Goal: Book appointment/travel/reservation

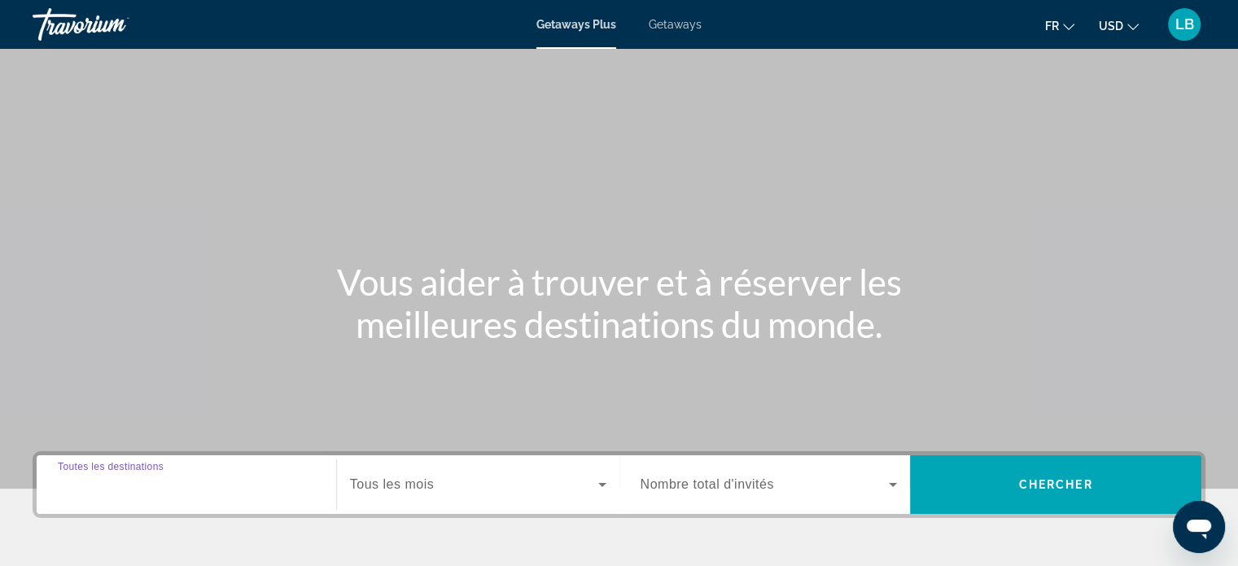
click at [247, 481] on input "Destination Toutes les destinations" at bounding box center [186, 485] width 257 height 20
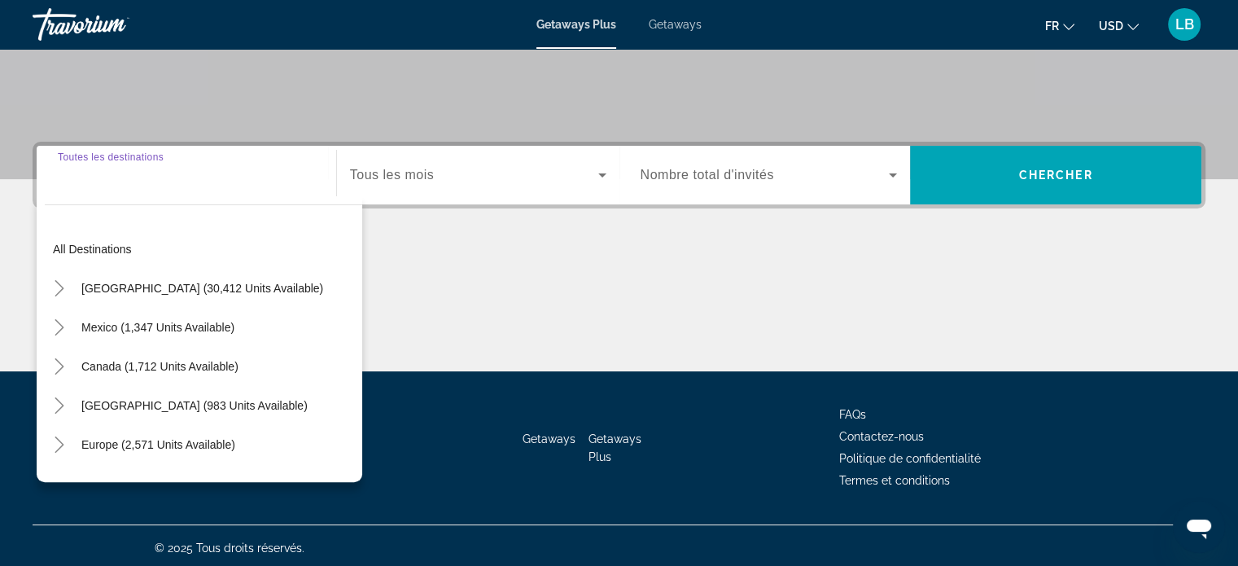
scroll to position [313, 0]
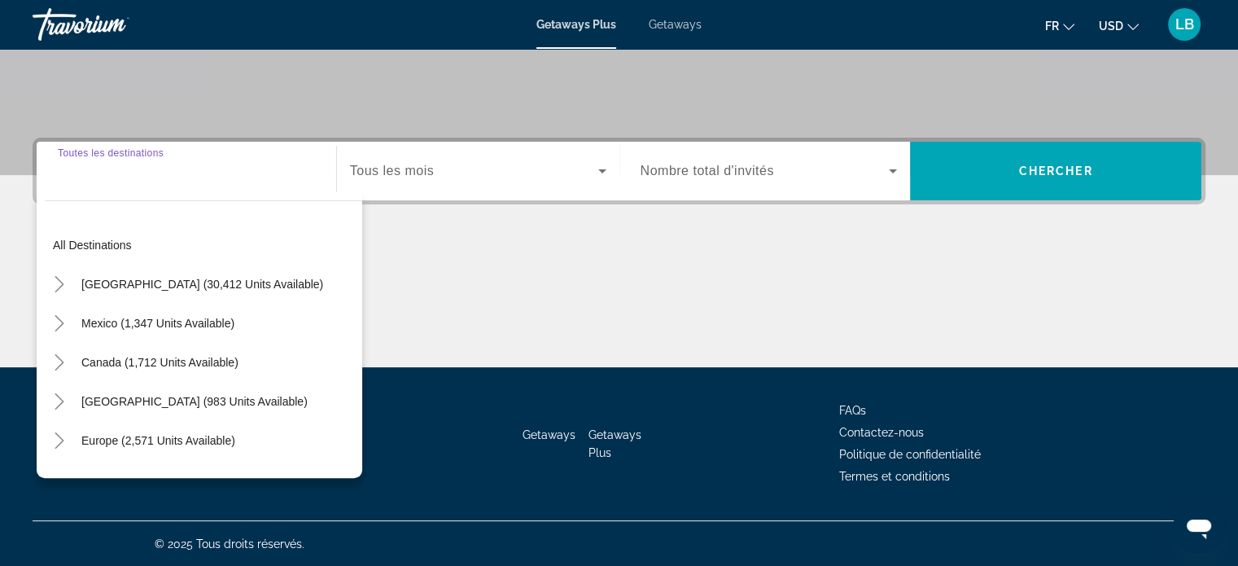
click at [73, 166] on input "Destination Toutes les destinations" at bounding box center [186, 172] width 257 height 20
click at [68, 155] on div "Destination Toutes les destinations" at bounding box center [186, 171] width 257 height 46
click at [131, 365] on span "Canada (1,712 units available)" at bounding box center [159, 362] width 157 height 13
type input "**********"
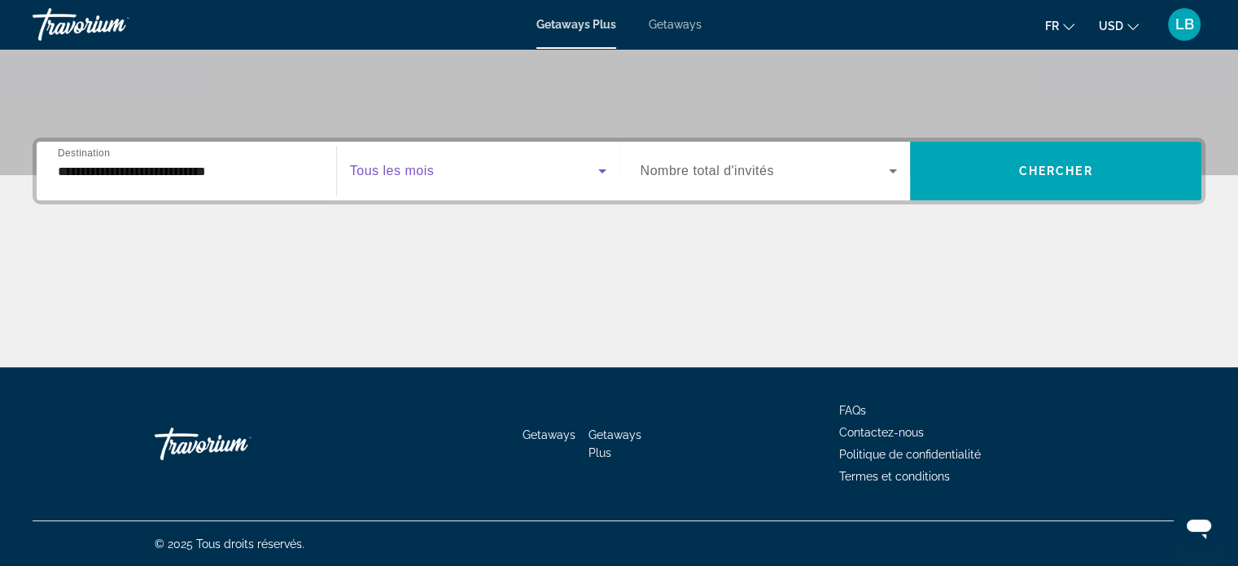
click at [592, 172] on icon "Search widget" at bounding box center [602, 171] width 20 height 20
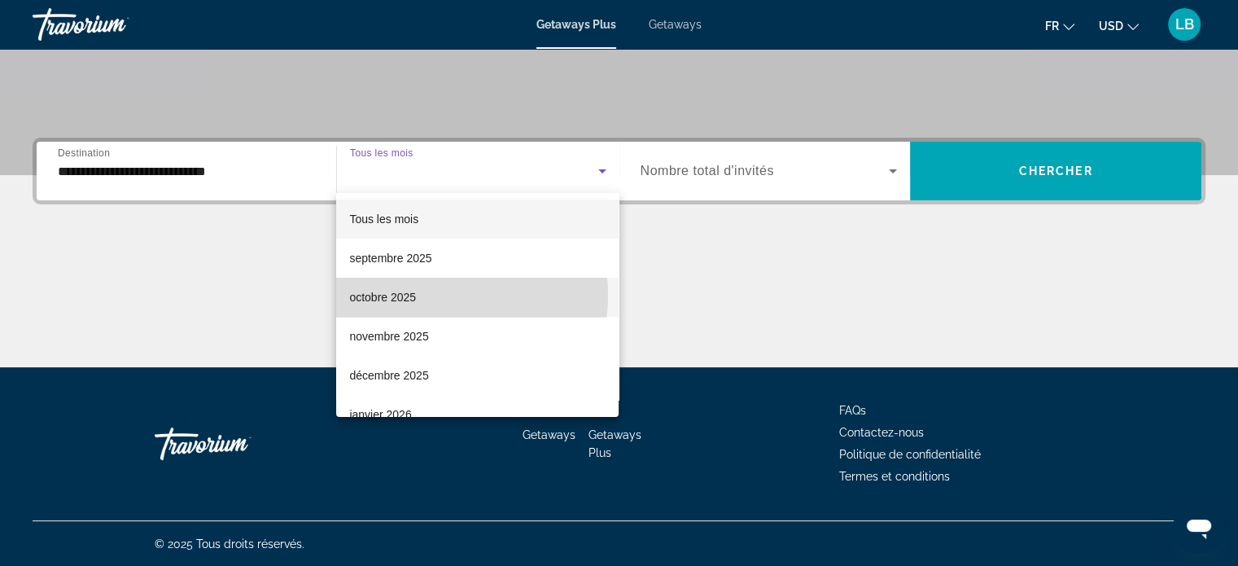
click at [420, 295] on mat-option "octobre 2025" at bounding box center [477, 296] width 282 height 39
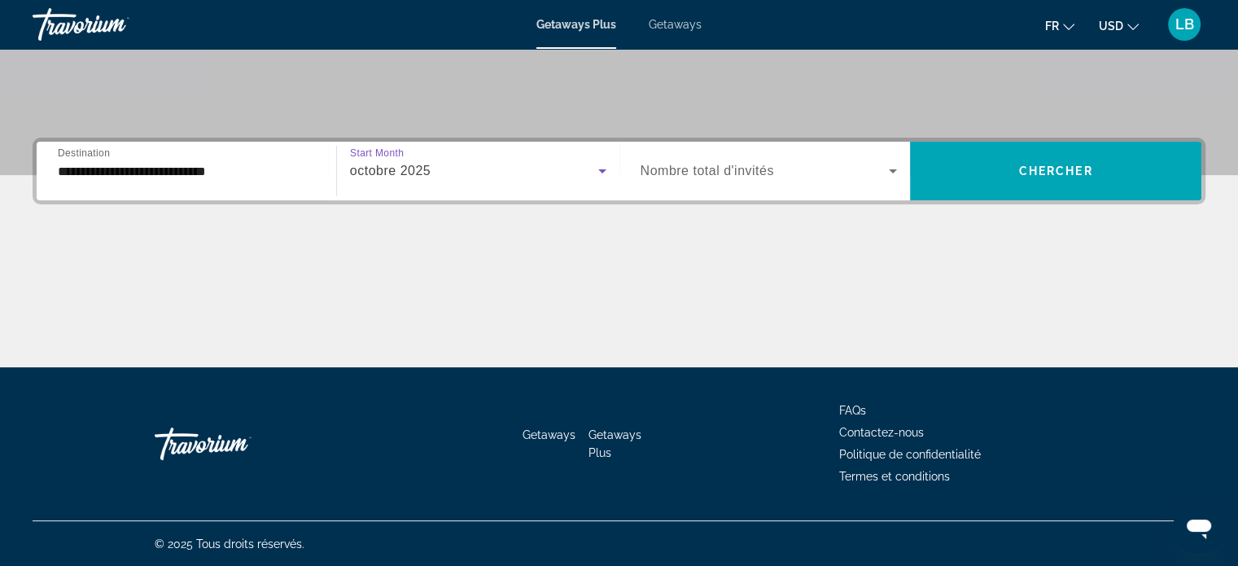
click at [892, 164] on icon "Search widget" at bounding box center [893, 171] width 20 height 20
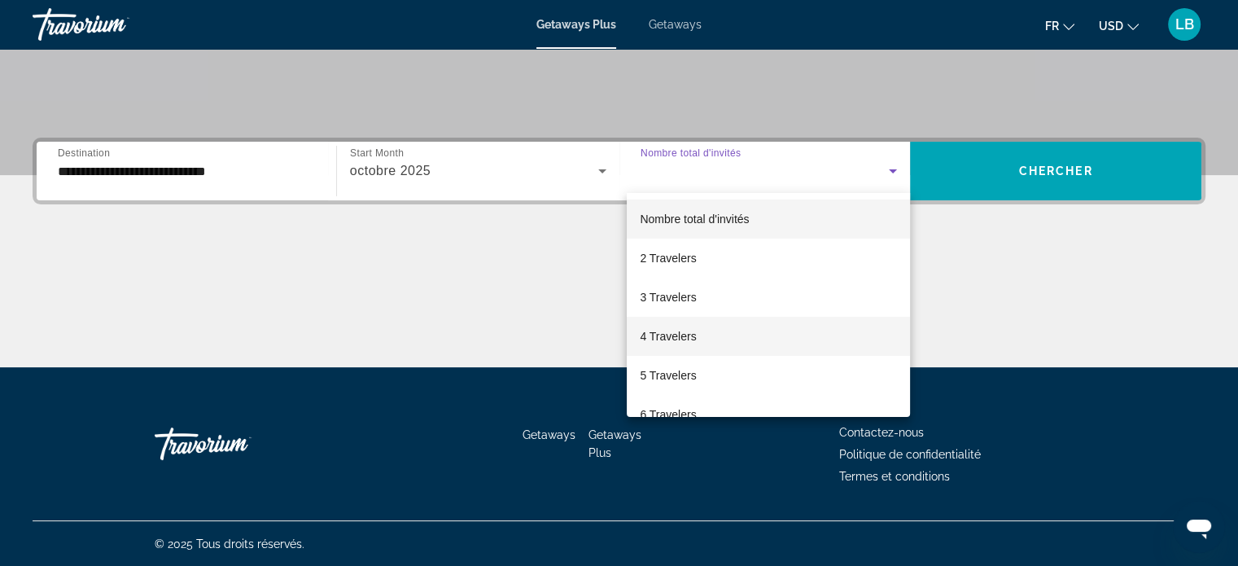
click at [688, 339] on span "4 Travelers" at bounding box center [668, 336] width 56 height 20
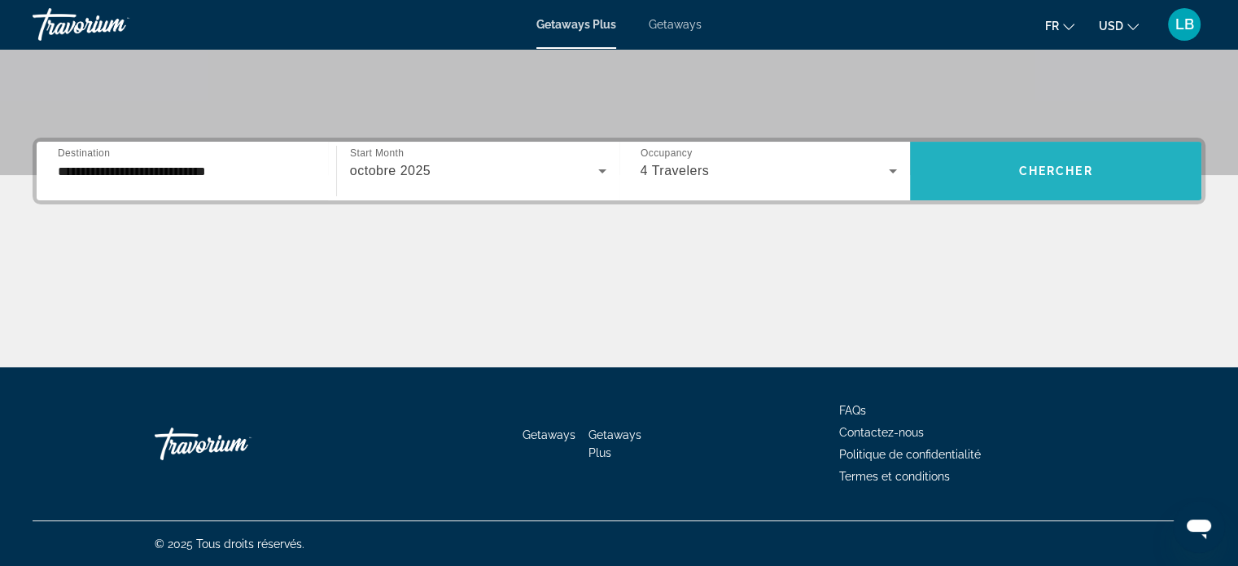
click at [1051, 164] on span "Chercher" at bounding box center [1056, 170] width 74 height 13
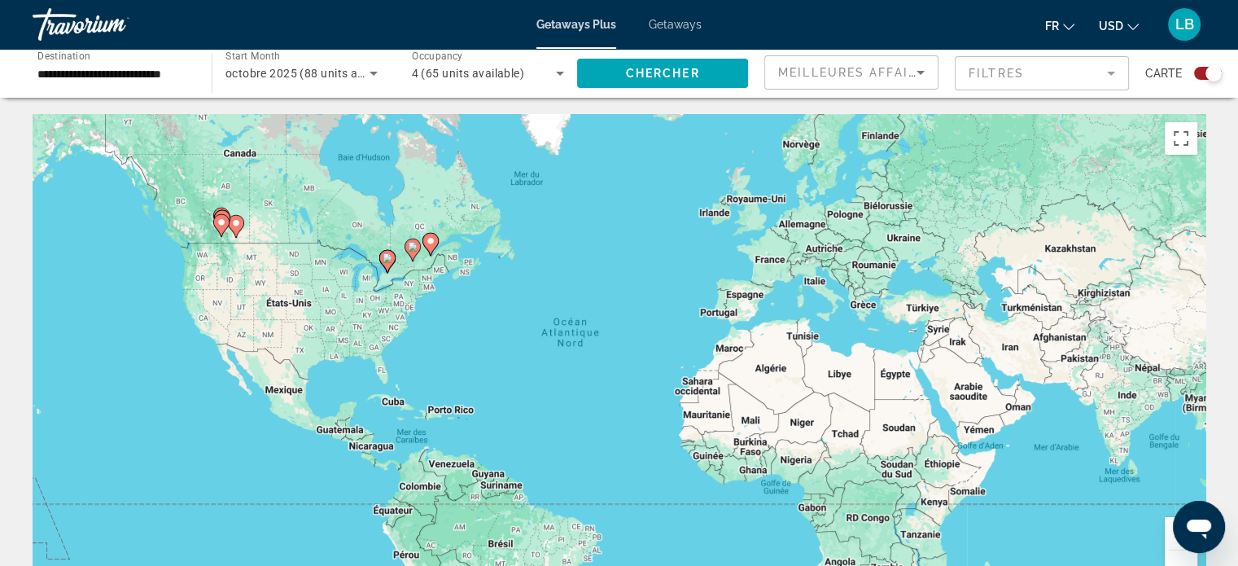
click at [430, 238] on image "Main content" at bounding box center [431, 241] width 10 height 10
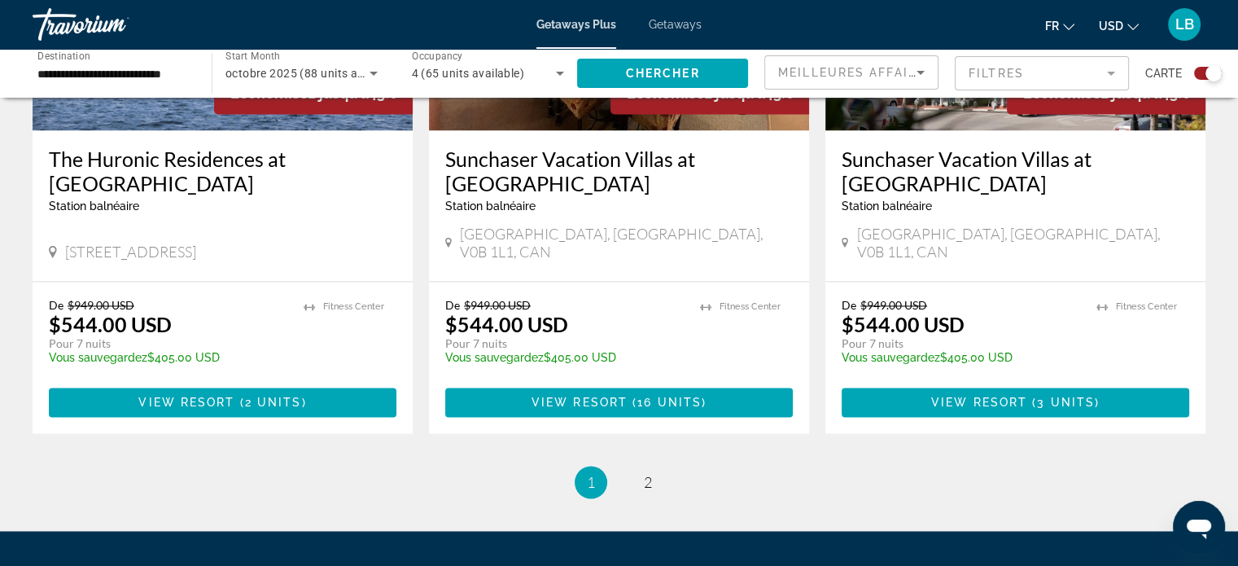
scroll to position [2486, 0]
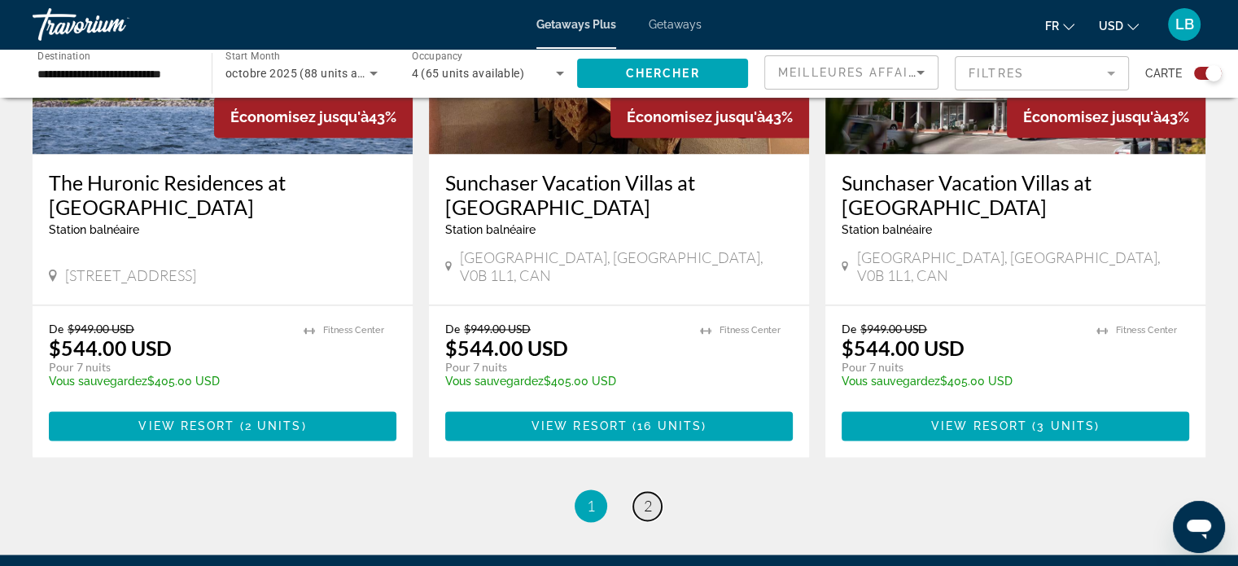
click at [650, 496] on span "2" at bounding box center [648, 505] width 8 height 18
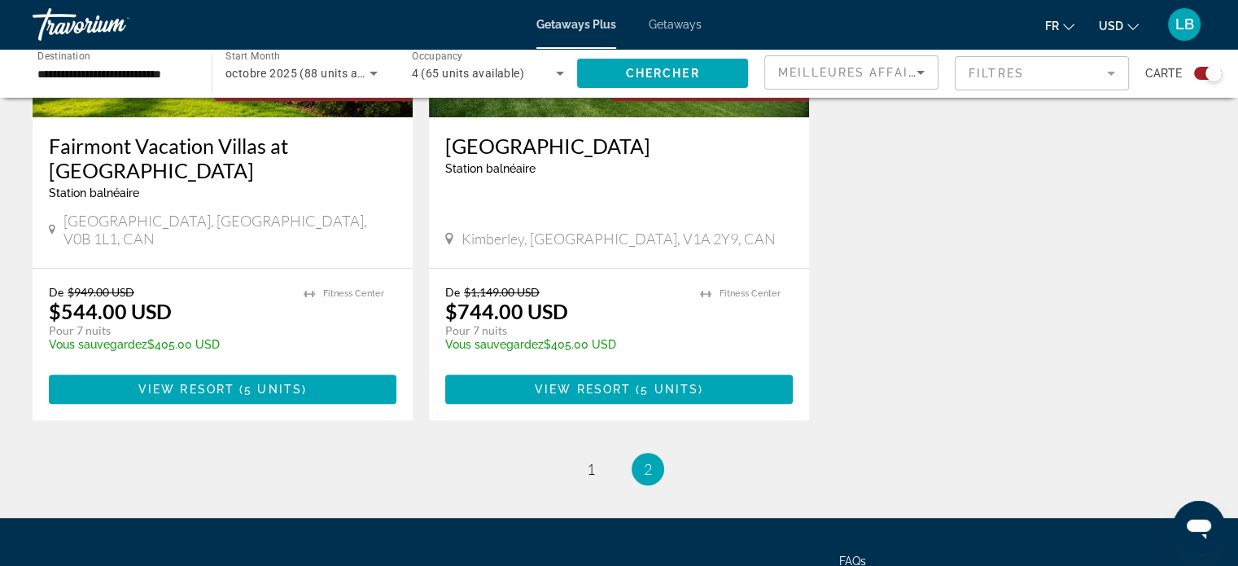
scroll to position [753, 0]
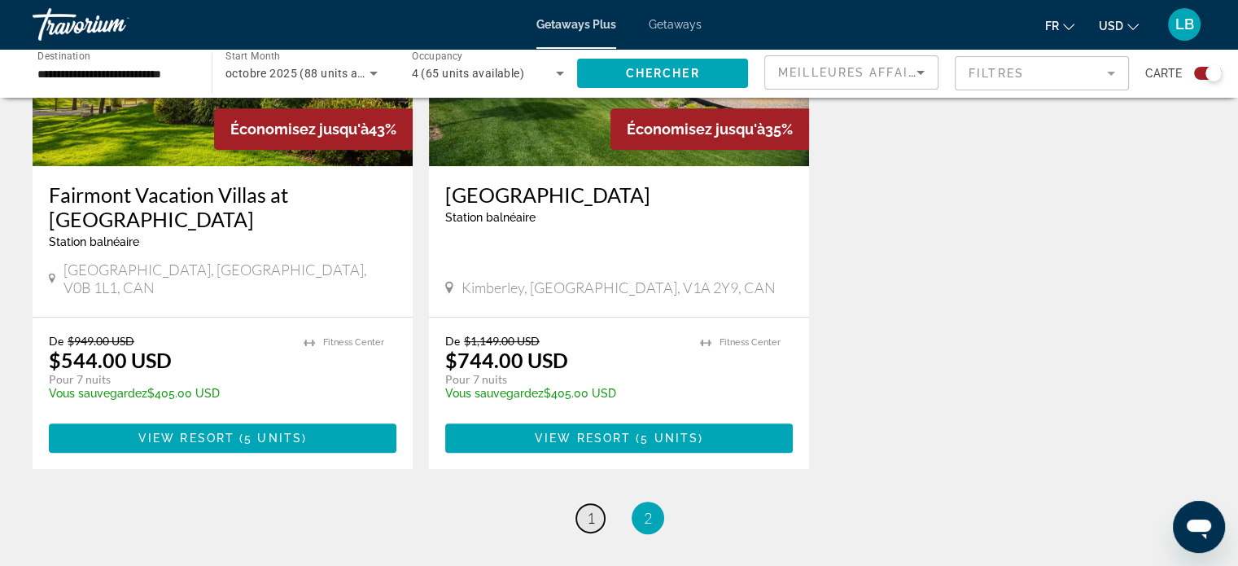
click at [583, 504] on link "page 1" at bounding box center [590, 518] width 28 height 28
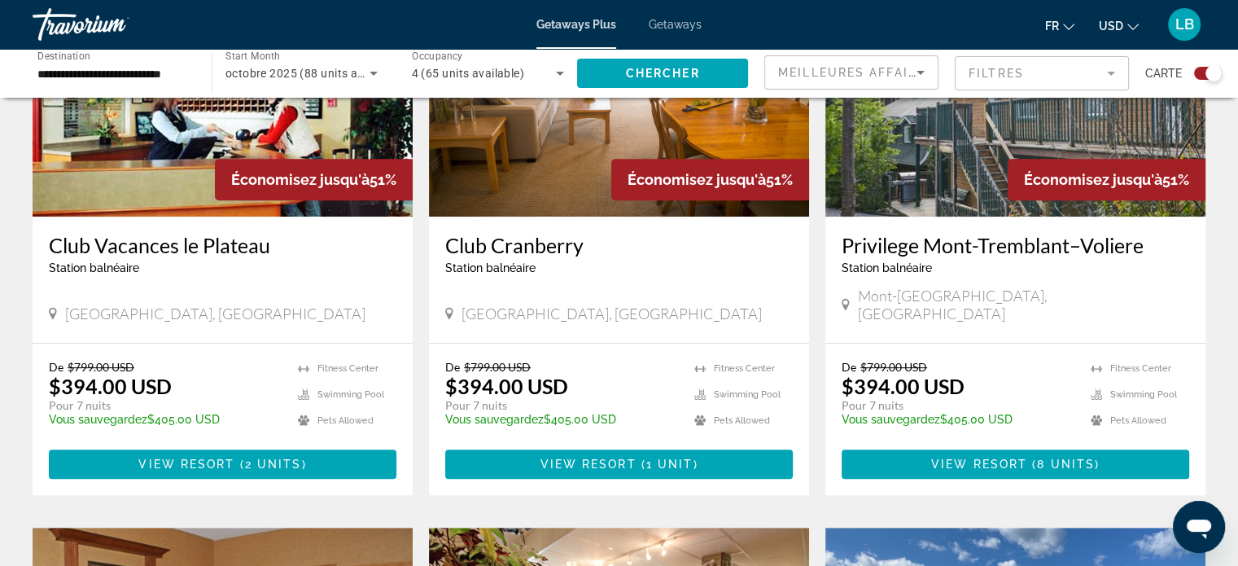
scroll to position [668, 0]
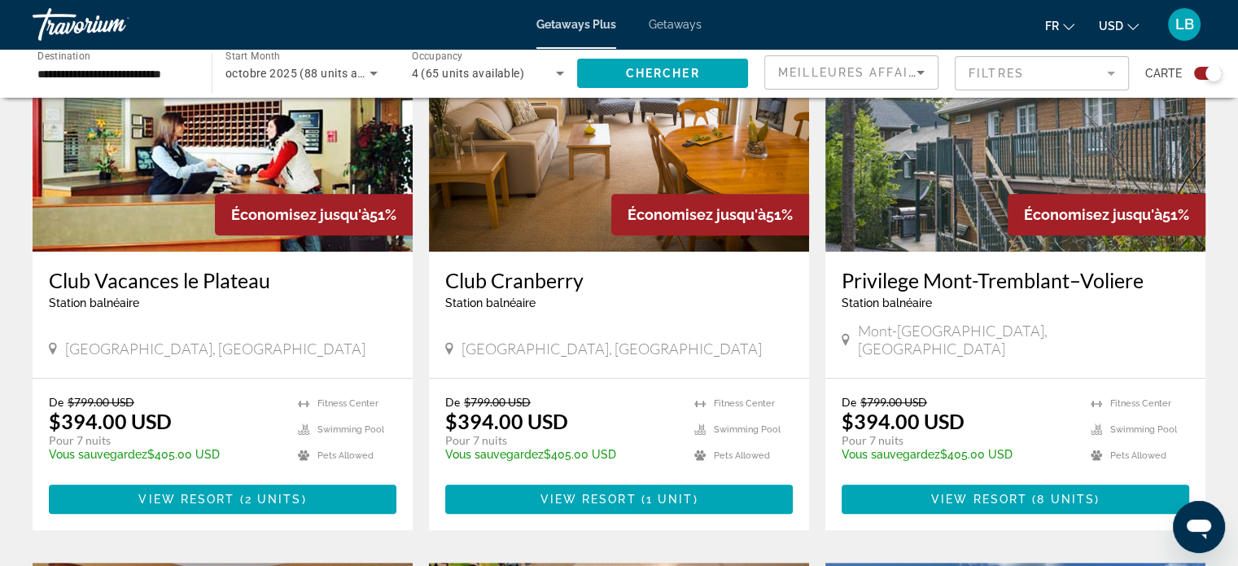
click at [592, 433] on p "Pour 7 nuits" at bounding box center [561, 440] width 233 height 15
click at [622, 479] on span "Main content" at bounding box center [618, 498] width 347 height 39
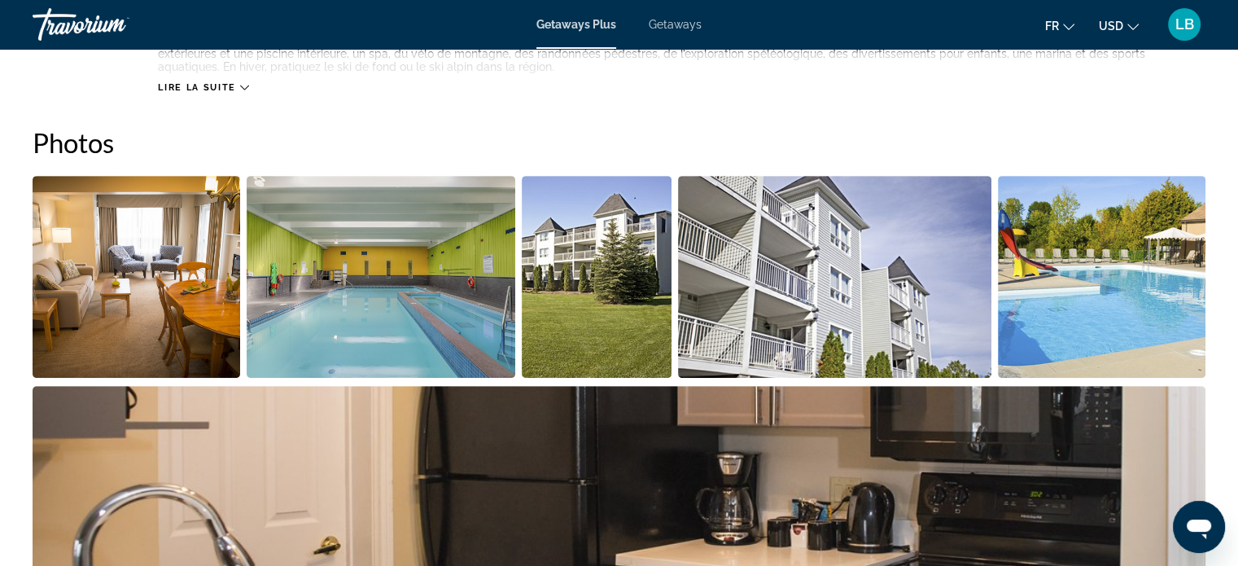
scroll to position [705, 0]
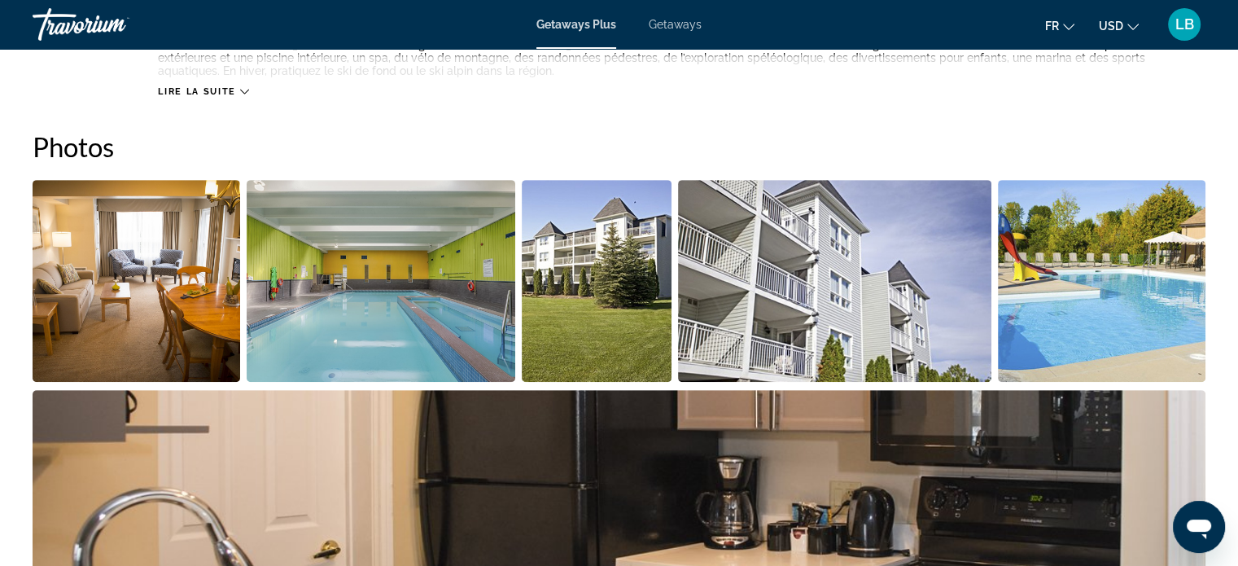
click at [1129, 22] on icon "Change currency" at bounding box center [1132, 26] width 11 height 11
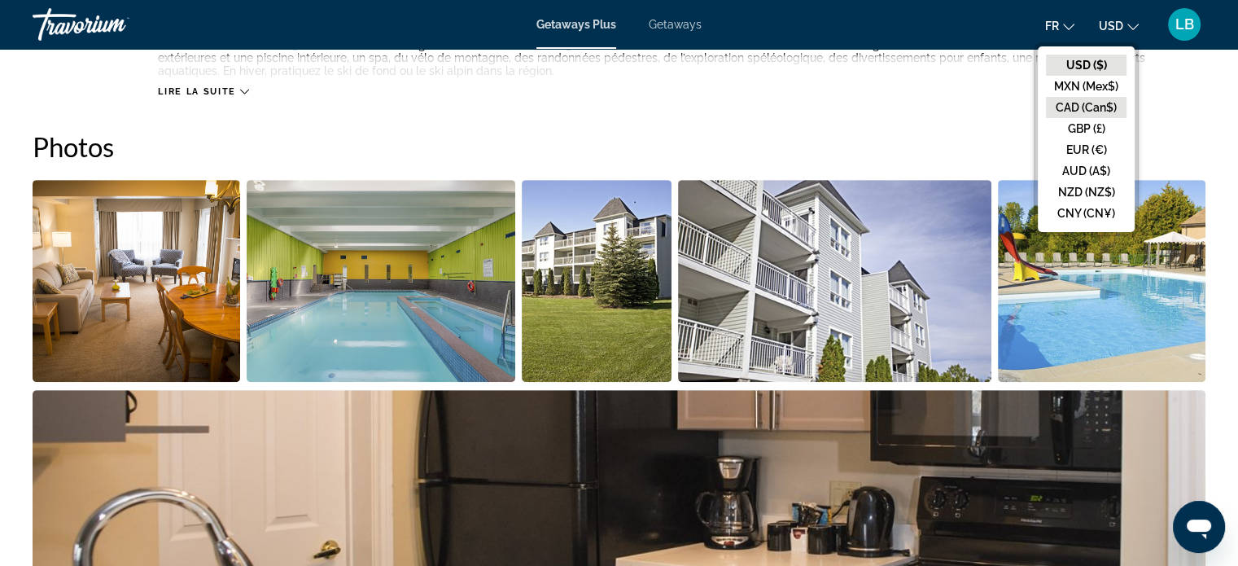
click at [1101, 101] on button "CAD (Can$)" at bounding box center [1086, 107] width 81 height 21
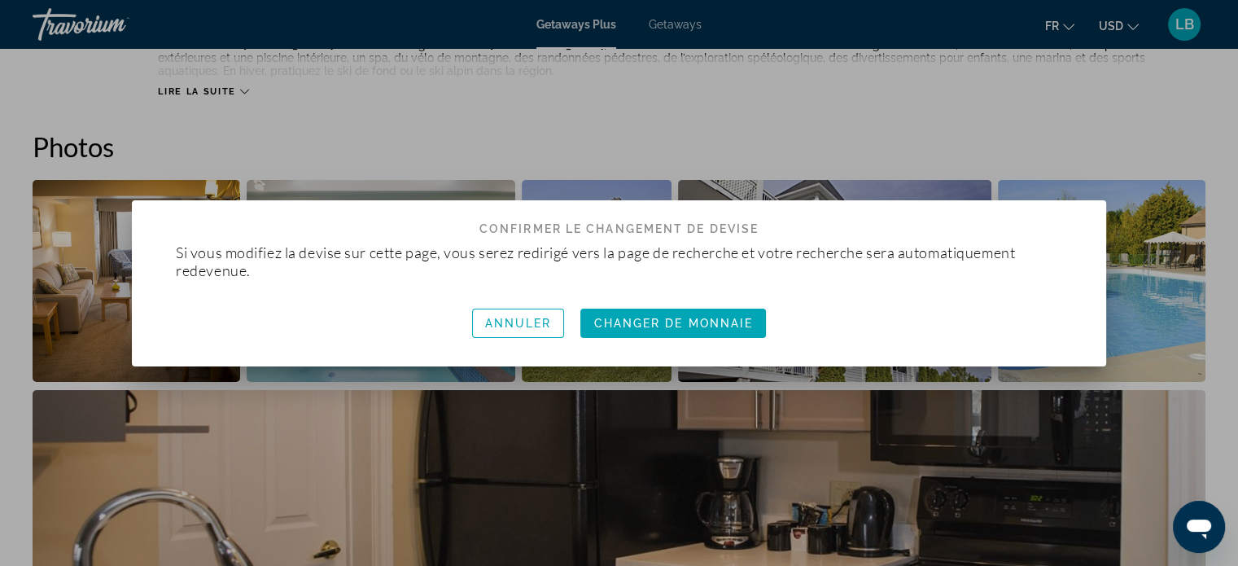
scroll to position [0, 0]
click at [653, 317] on span "Changer de monnaie" at bounding box center [672, 323] width 159 height 13
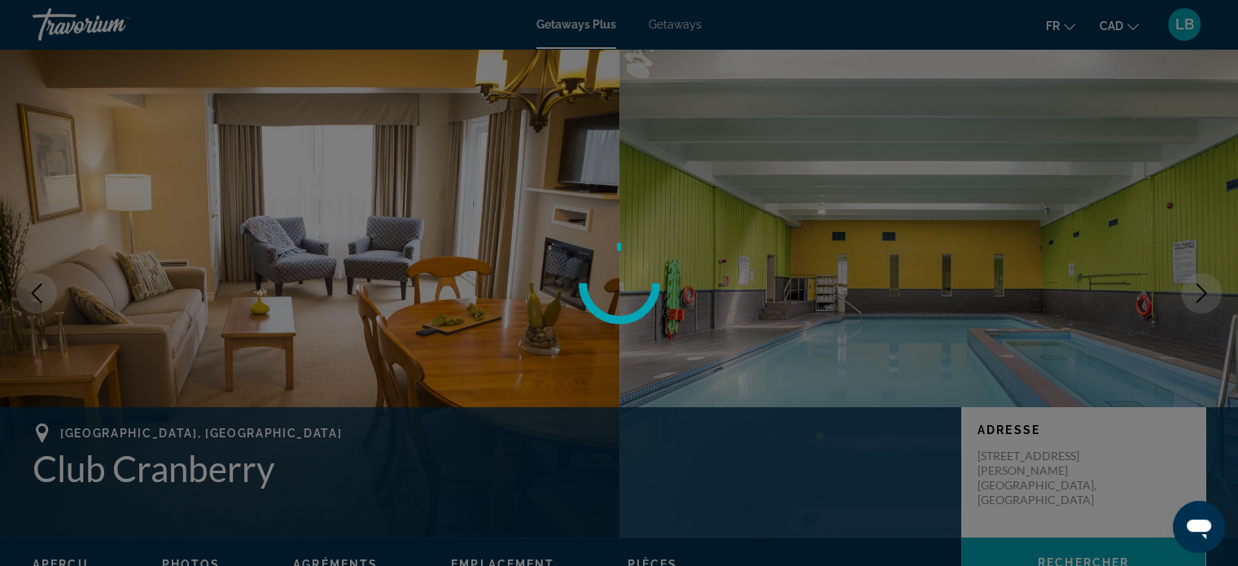
scroll to position [705, 0]
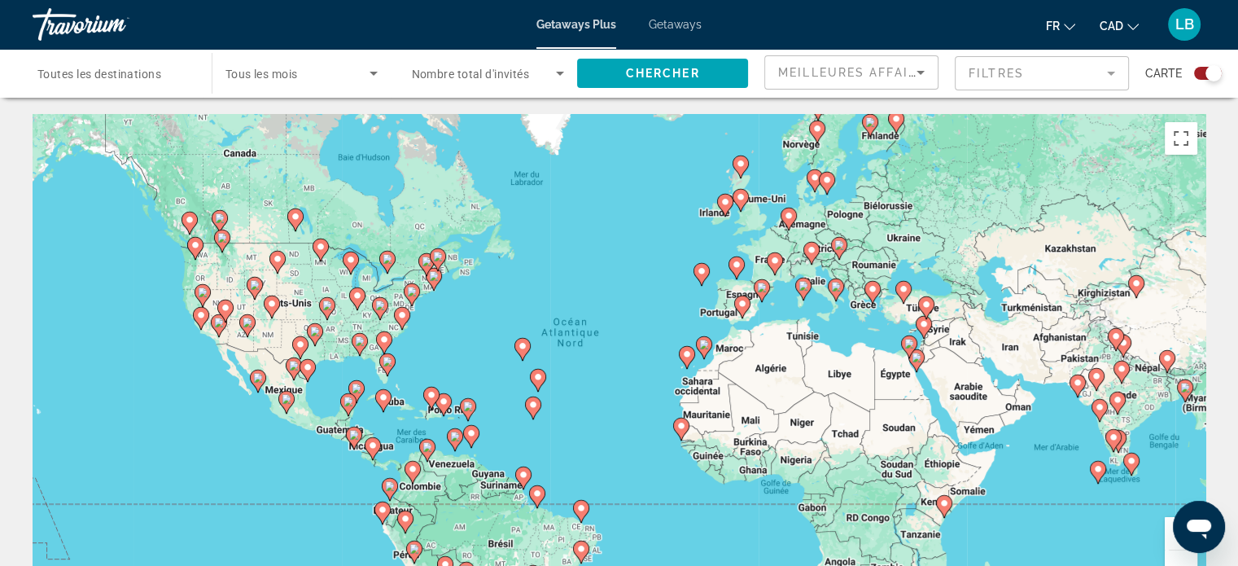
click at [146, 71] on span "Toutes les destinations" at bounding box center [99, 74] width 124 height 13
click at [146, 71] on input "Destination Toutes les destinations" at bounding box center [113, 74] width 153 height 20
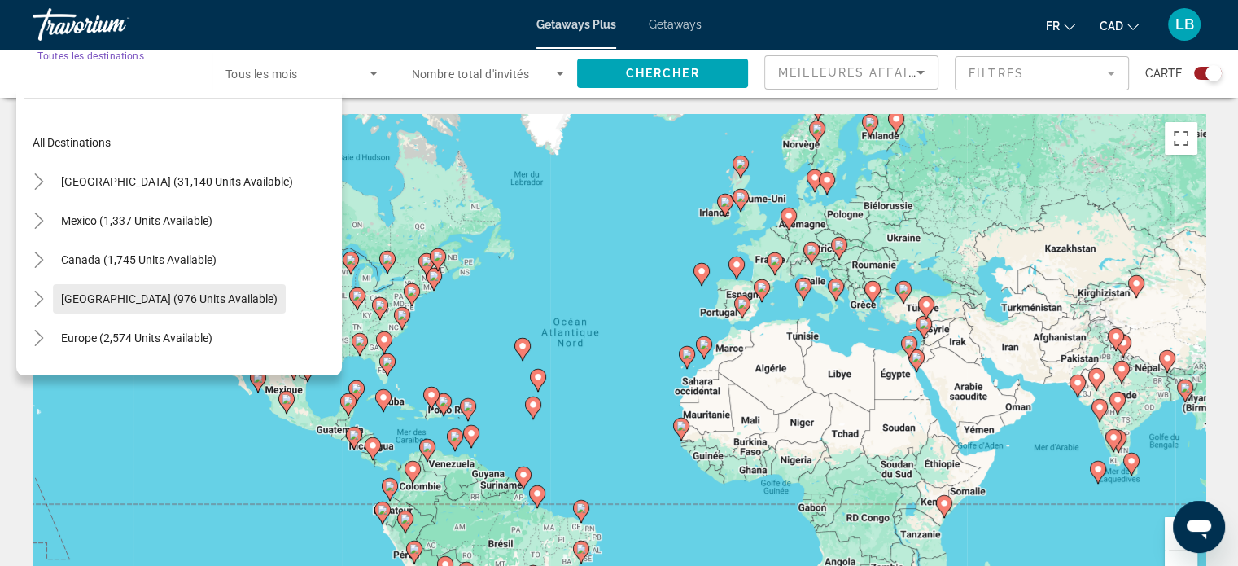
click at [117, 302] on span "[GEOGRAPHIC_DATA] (976 units available)" at bounding box center [169, 298] width 216 height 13
type input "**********"
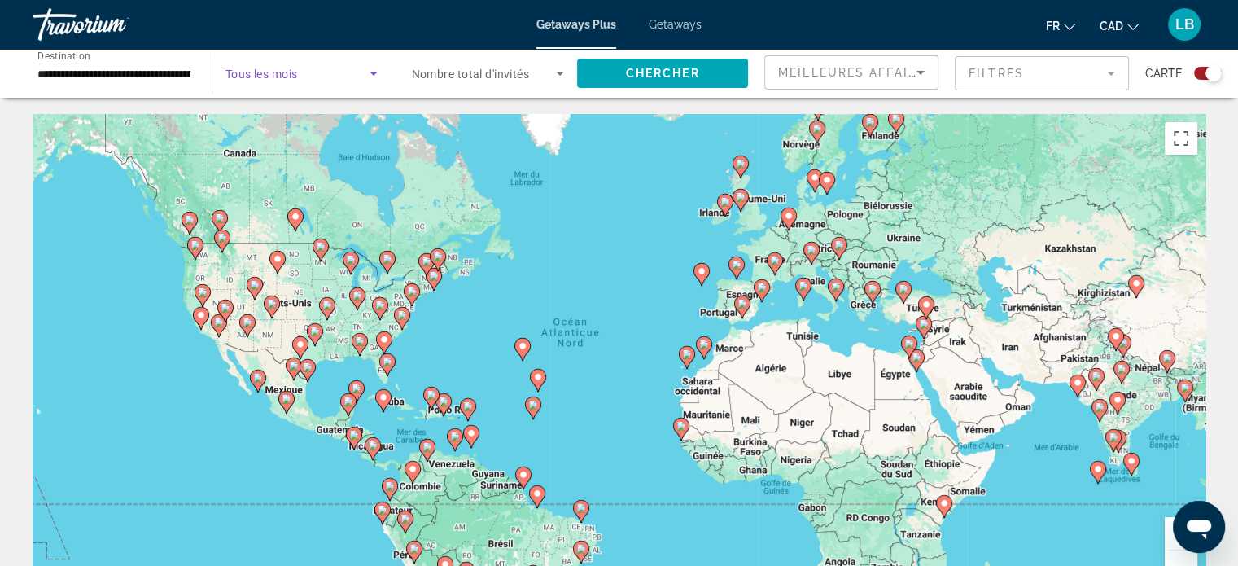
click at [370, 69] on icon "Search widget" at bounding box center [374, 73] width 20 height 20
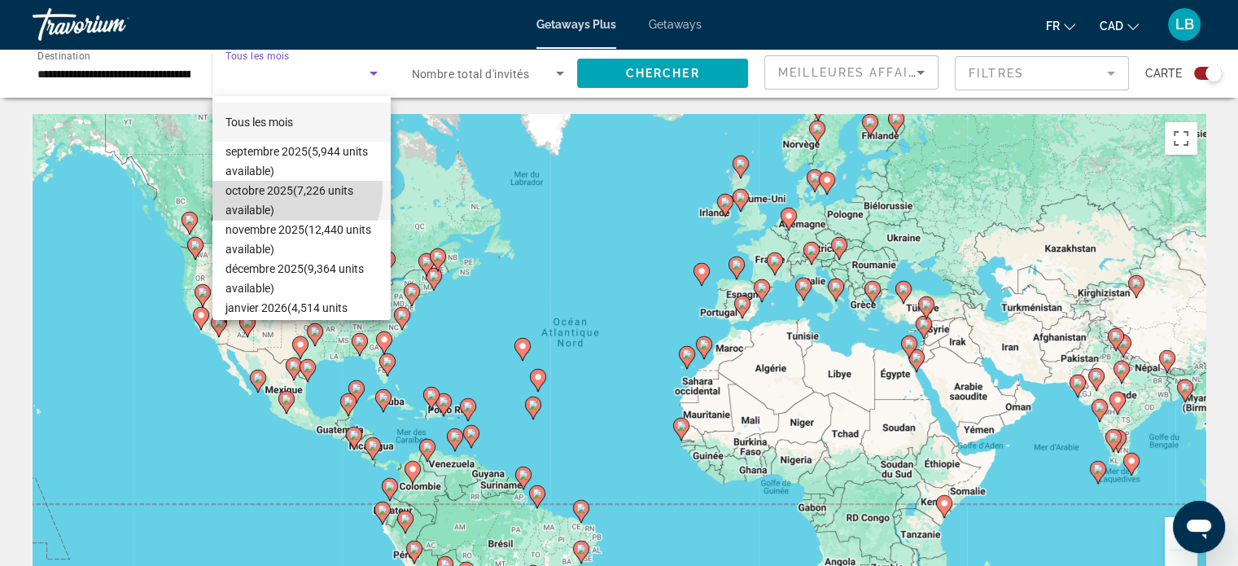
click at [272, 188] on span "octobre 2025 (7,226 units available)" at bounding box center [301, 200] width 152 height 39
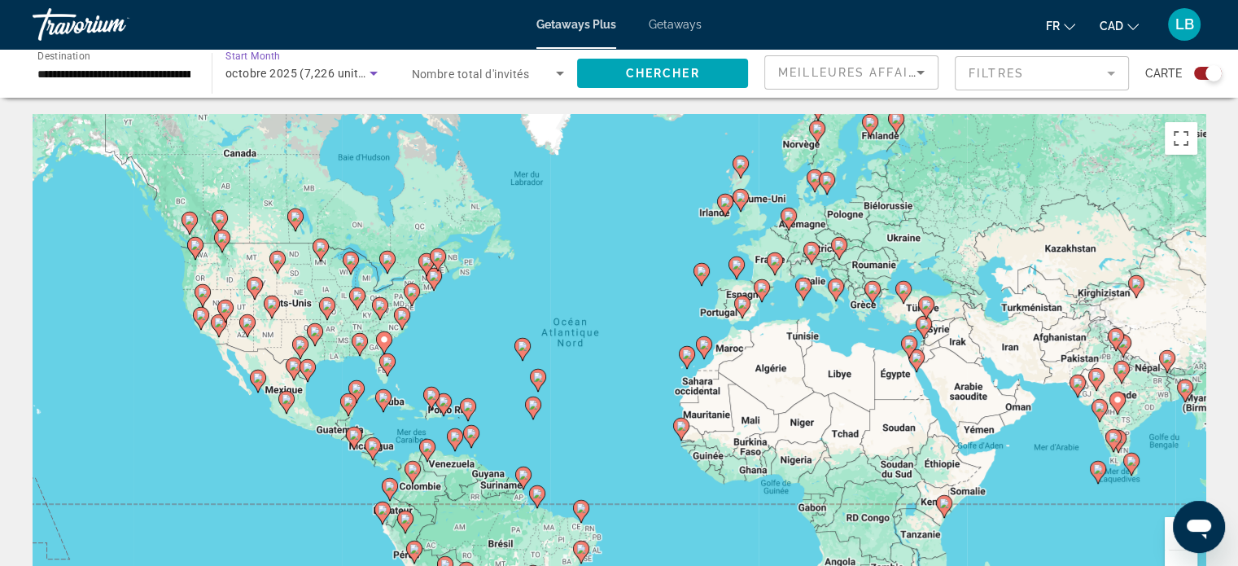
click at [540, 72] on span "Search widget" at bounding box center [484, 73] width 145 height 20
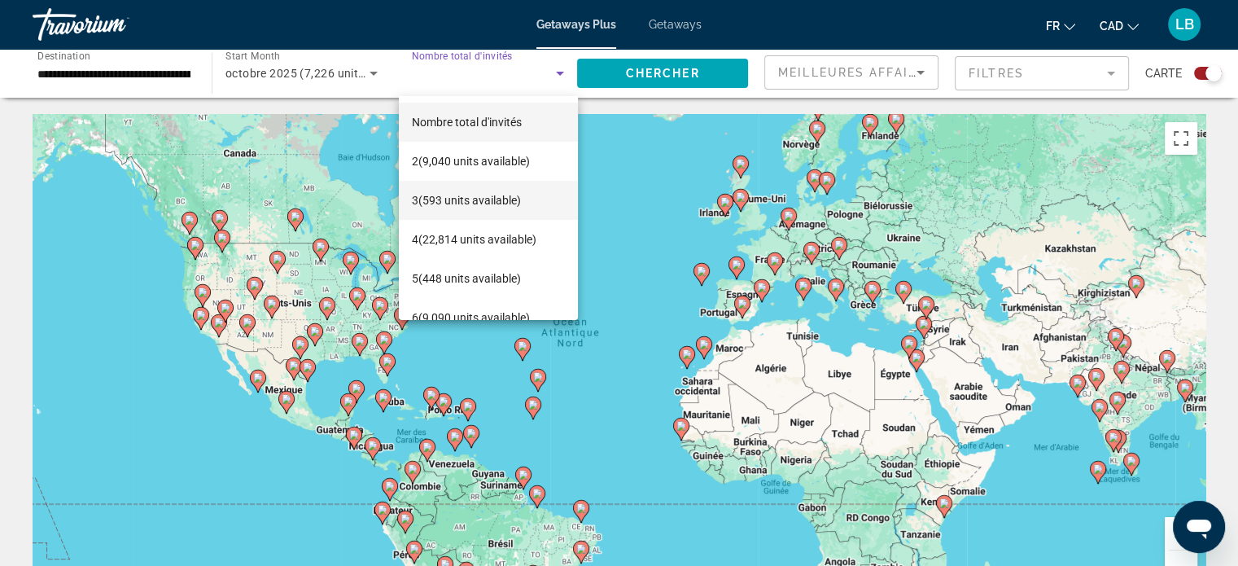
click at [423, 206] on span "3 (593 units available)" at bounding box center [466, 200] width 109 height 20
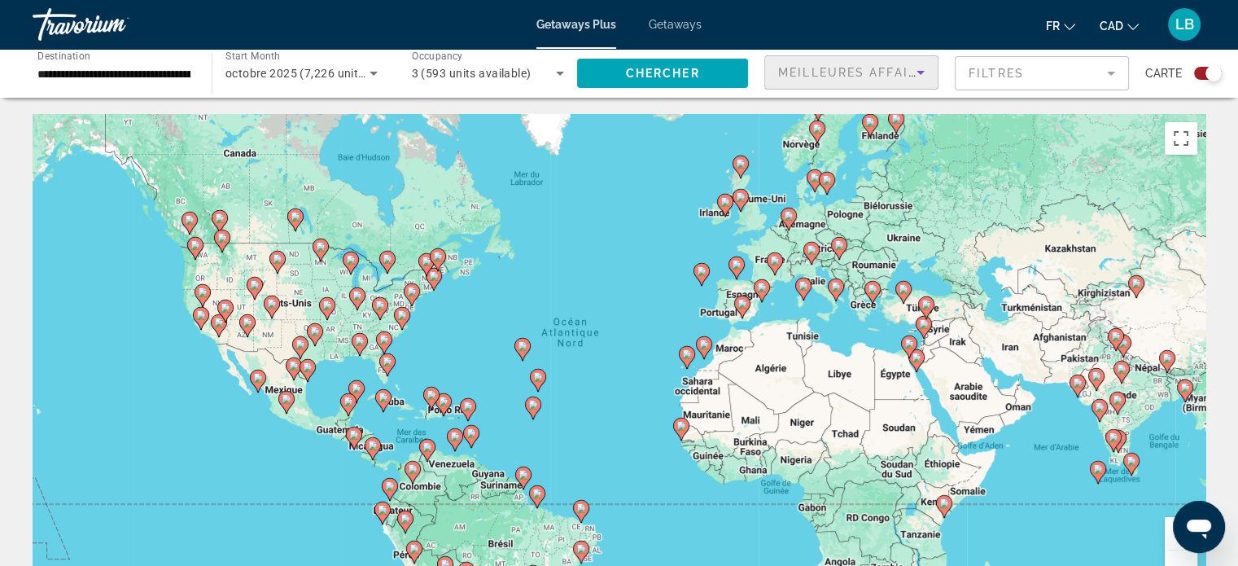
click at [920, 73] on icon "Sort by" at bounding box center [920, 73] width 8 height 4
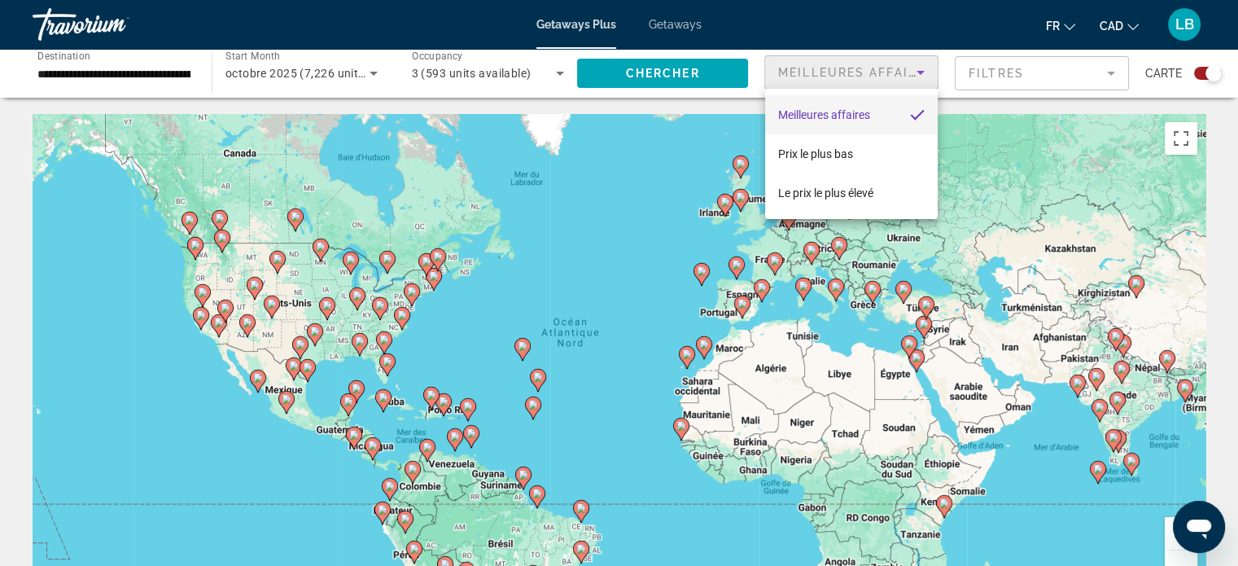
click at [1094, 124] on div at bounding box center [619, 283] width 1238 height 566
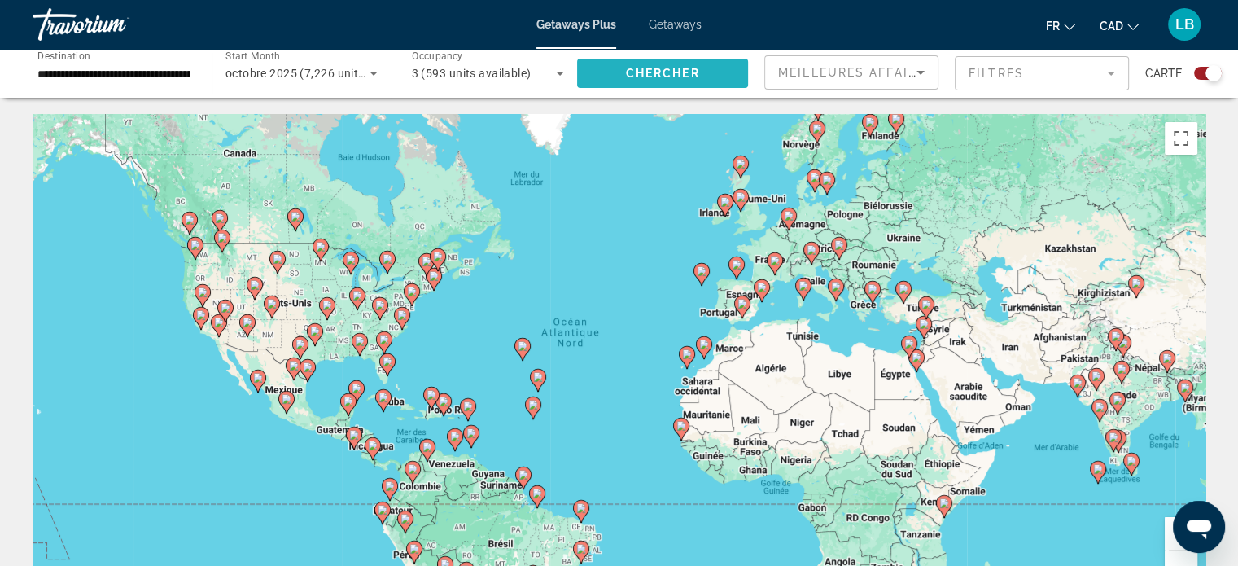
click at [666, 72] on span "Chercher" at bounding box center [663, 73] width 74 height 13
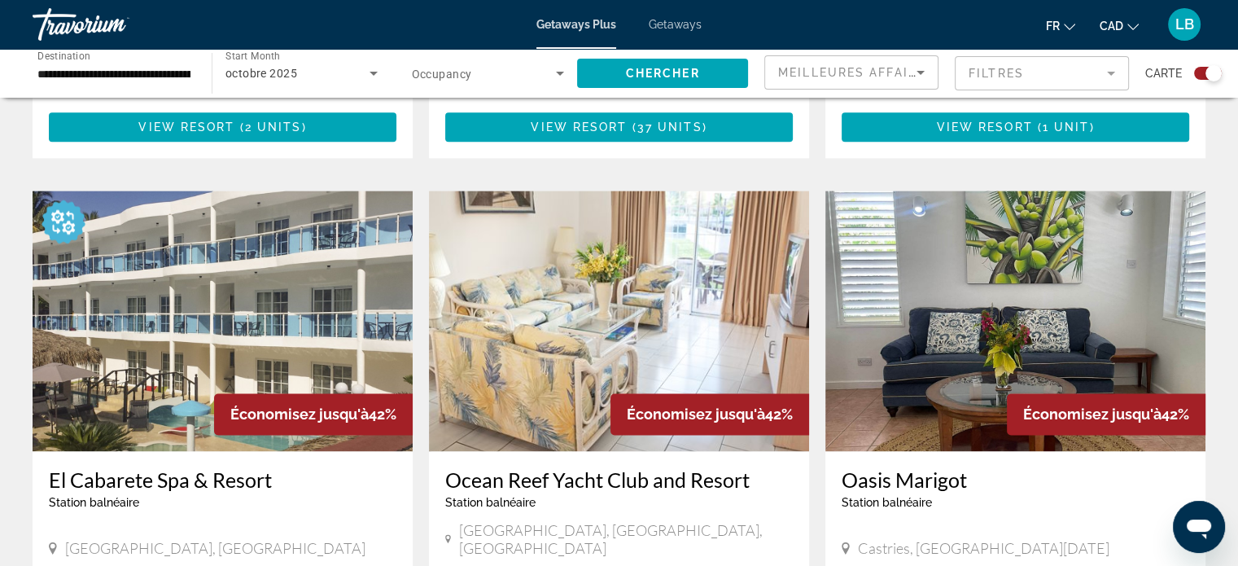
scroll to position [2138, 0]
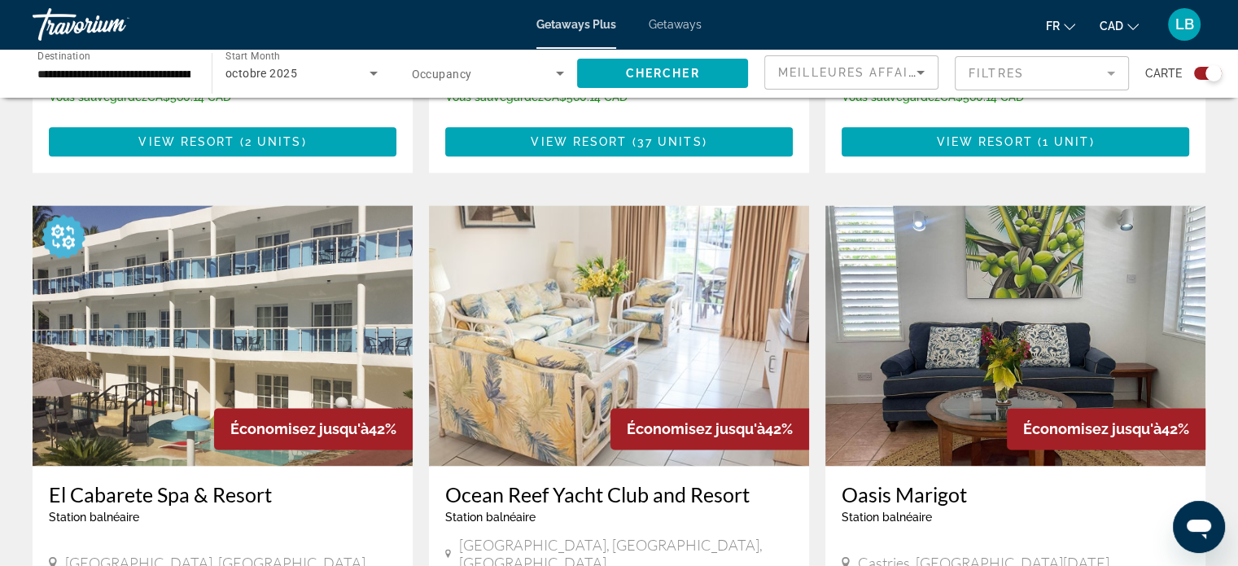
click at [674, 293] on img "Main content" at bounding box center [619, 335] width 380 height 260
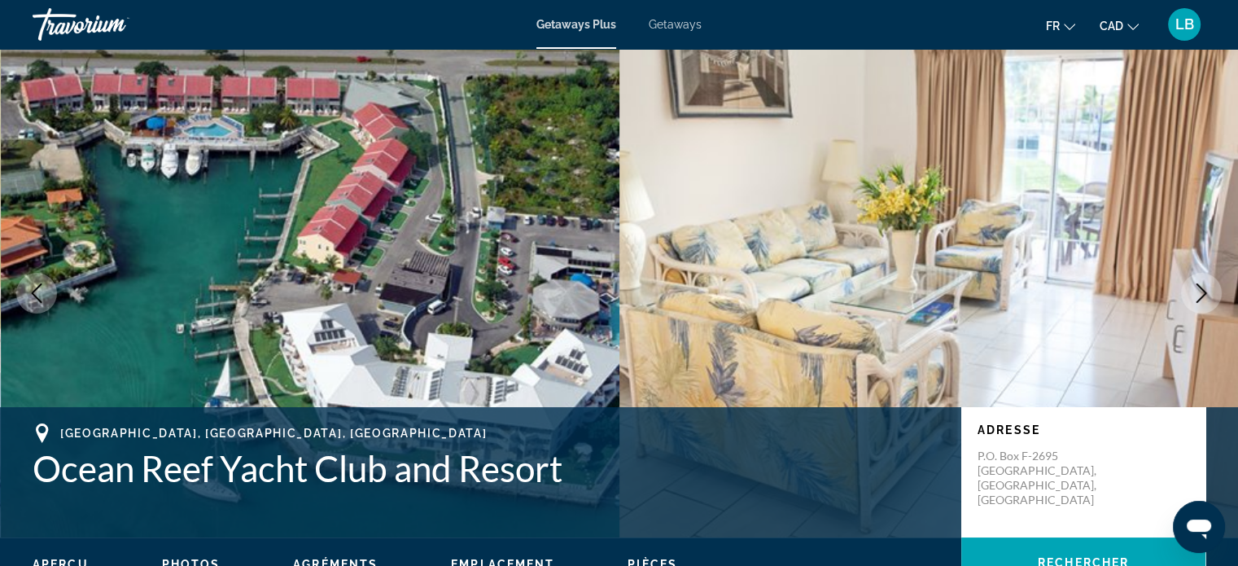
click at [1201, 296] on icon "Next image" at bounding box center [1201, 293] width 11 height 20
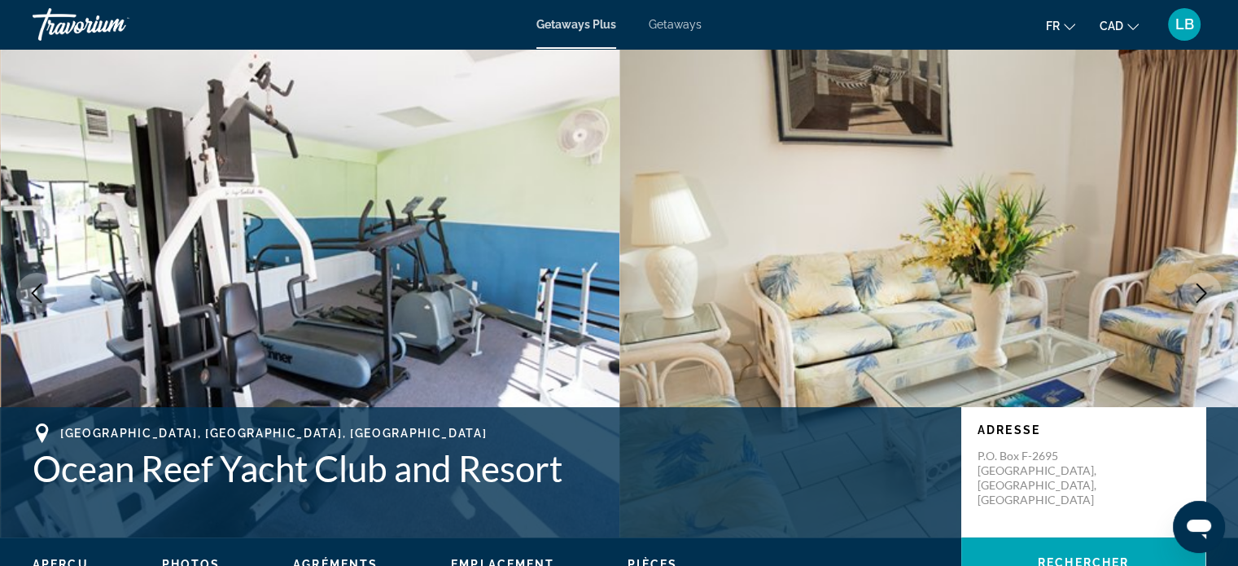
click at [1191, 286] on icon "Next image" at bounding box center [1201, 293] width 20 height 20
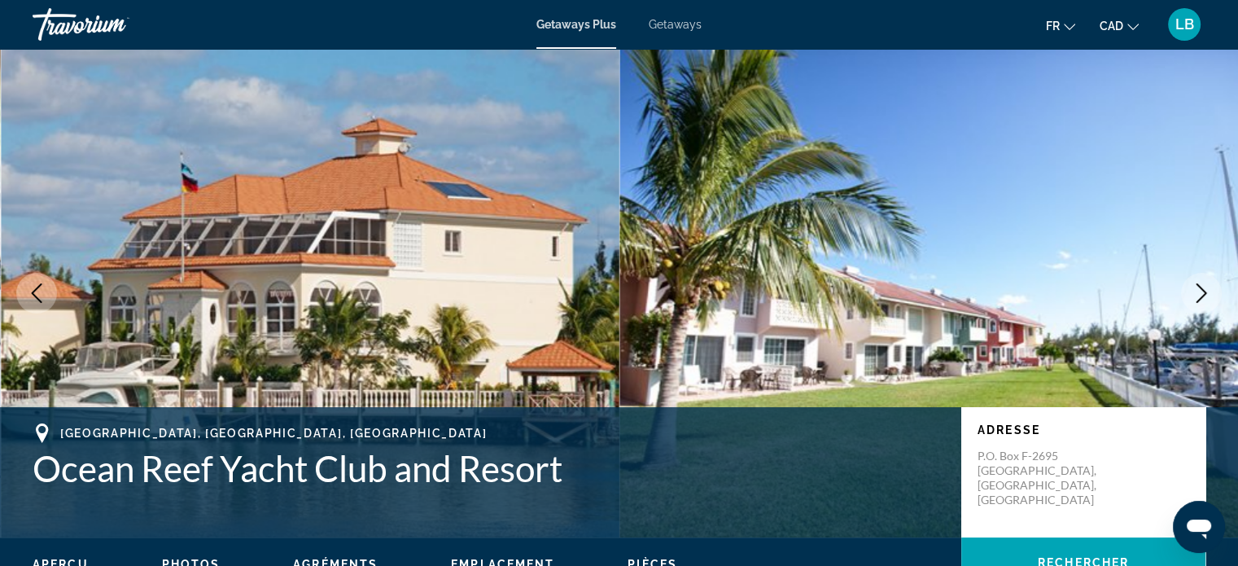
click at [1191, 286] on icon "Next image" at bounding box center [1201, 293] width 20 height 20
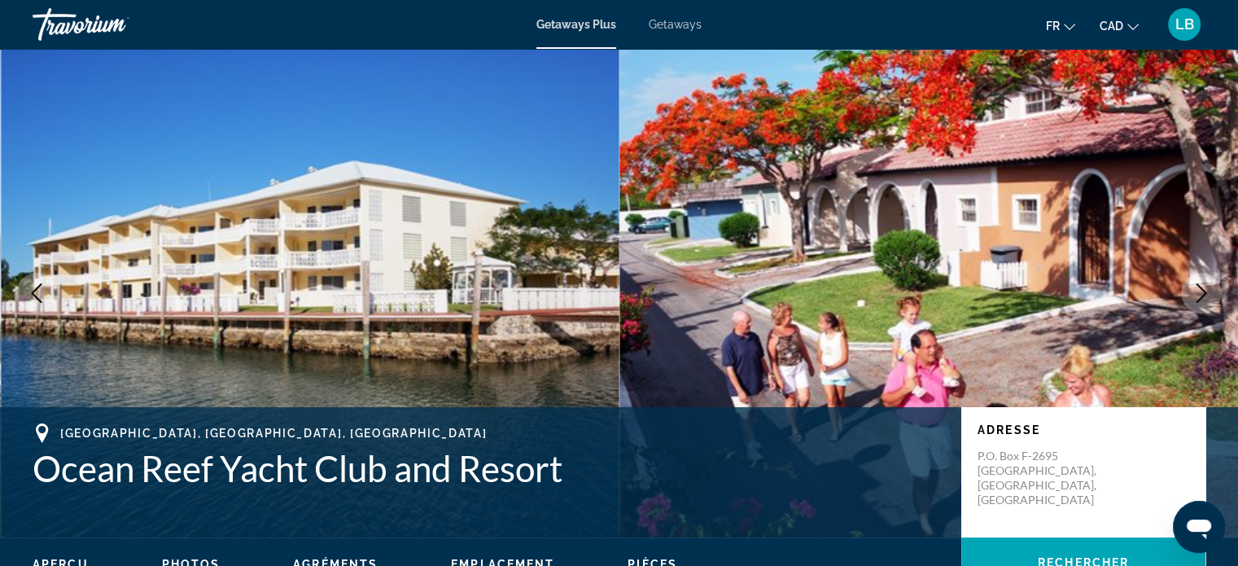
click at [1196, 283] on icon "Next image" at bounding box center [1201, 293] width 11 height 20
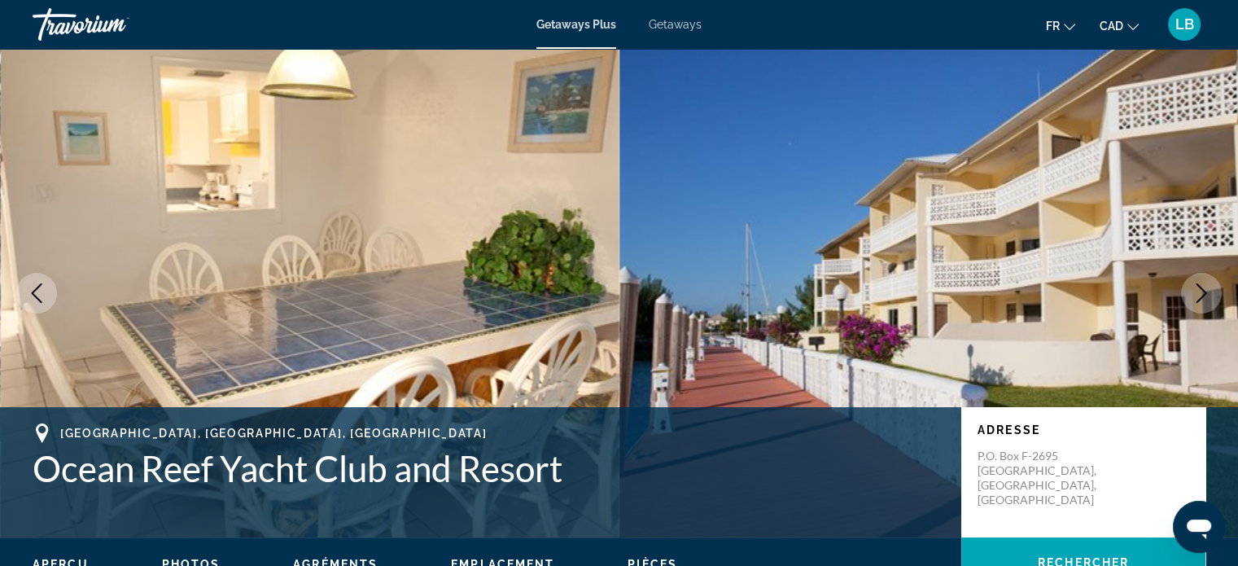
click at [1206, 288] on icon "Next image" at bounding box center [1201, 293] width 20 height 20
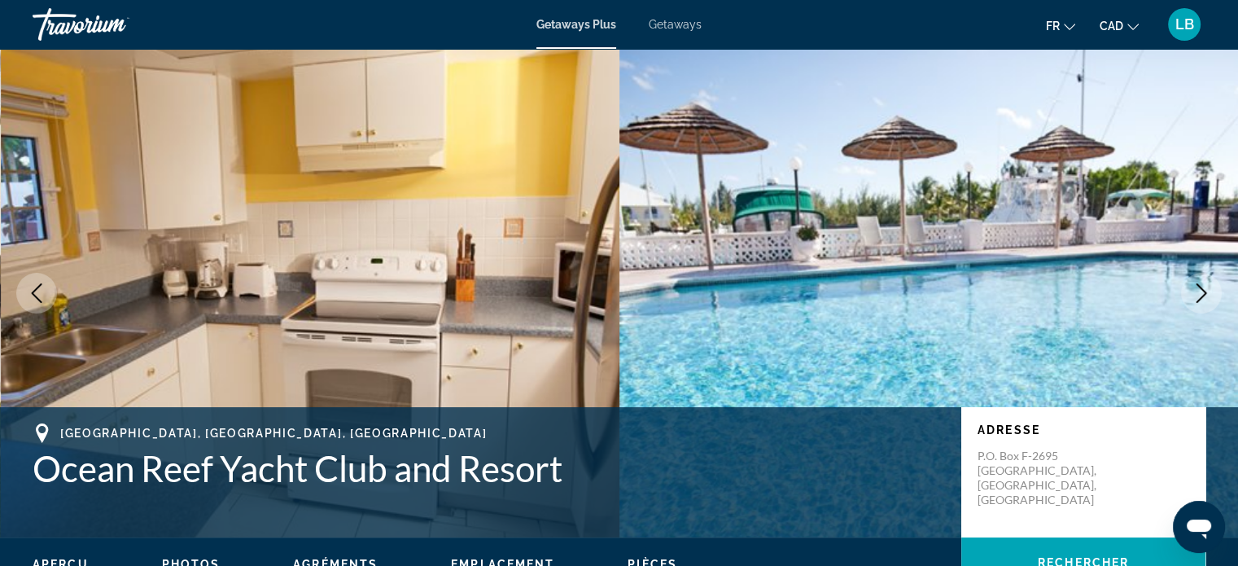
click at [1206, 288] on icon "Next image" at bounding box center [1201, 293] width 20 height 20
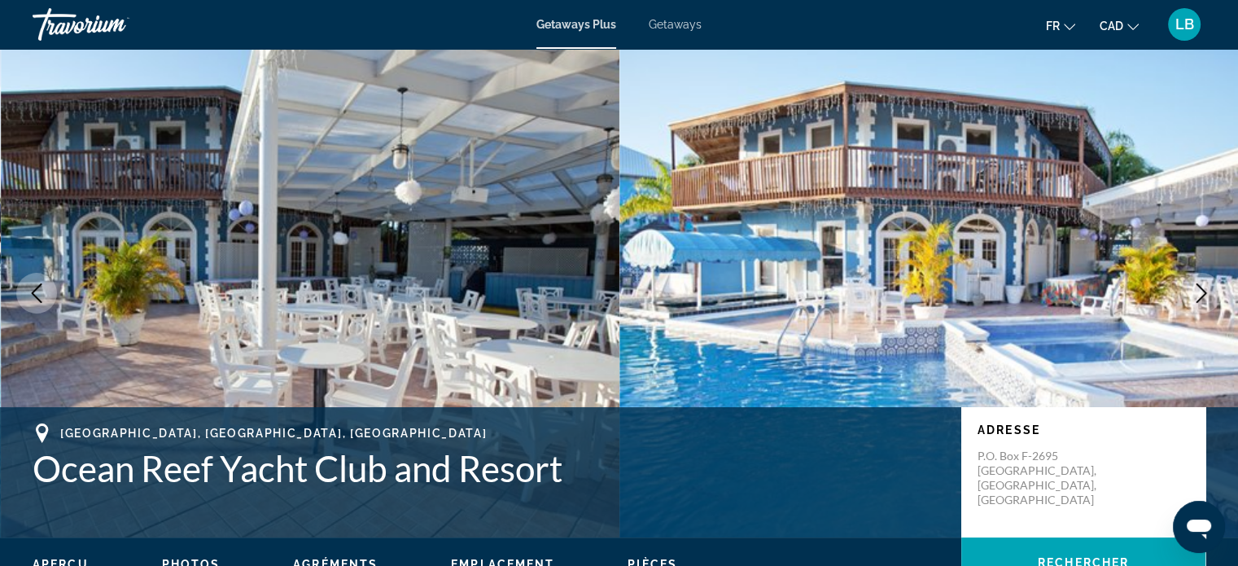
click at [1206, 288] on icon "Next image" at bounding box center [1201, 293] width 20 height 20
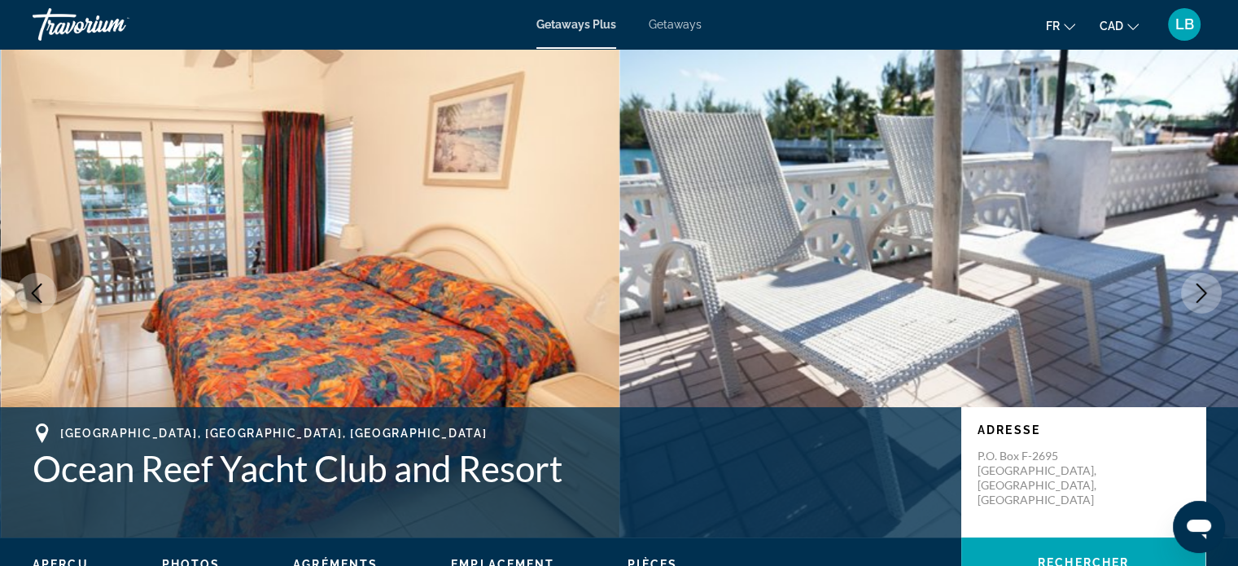
click at [1201, 295] on icon "Next image" at bounding box center [1201, 293] width 11 height 20
